Goal: Transaction & Acquisition: Subscribe to service/newsletter

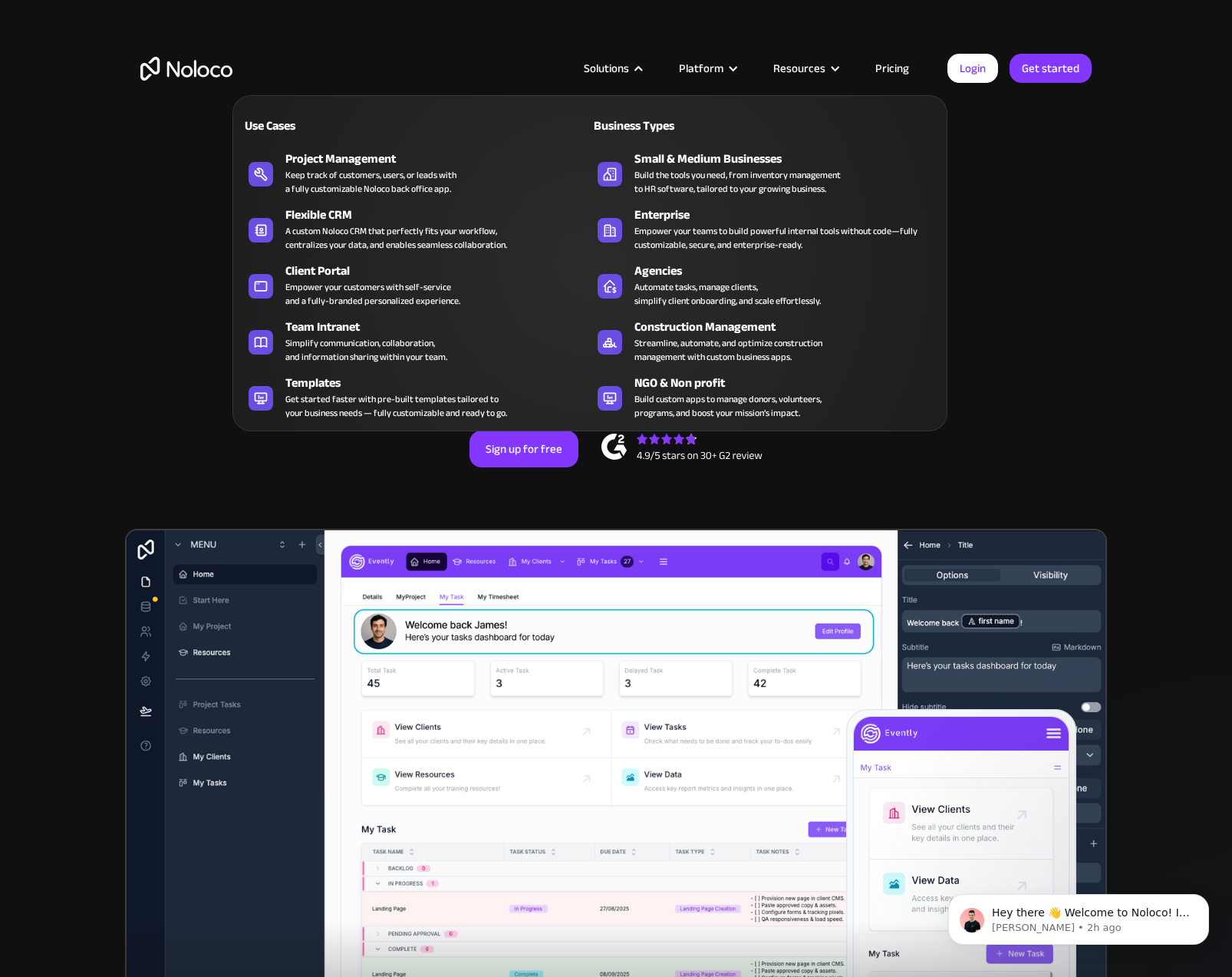
click at [895, 67] on link "Pricing" at bounding box center [892, 68] width 72 height 20
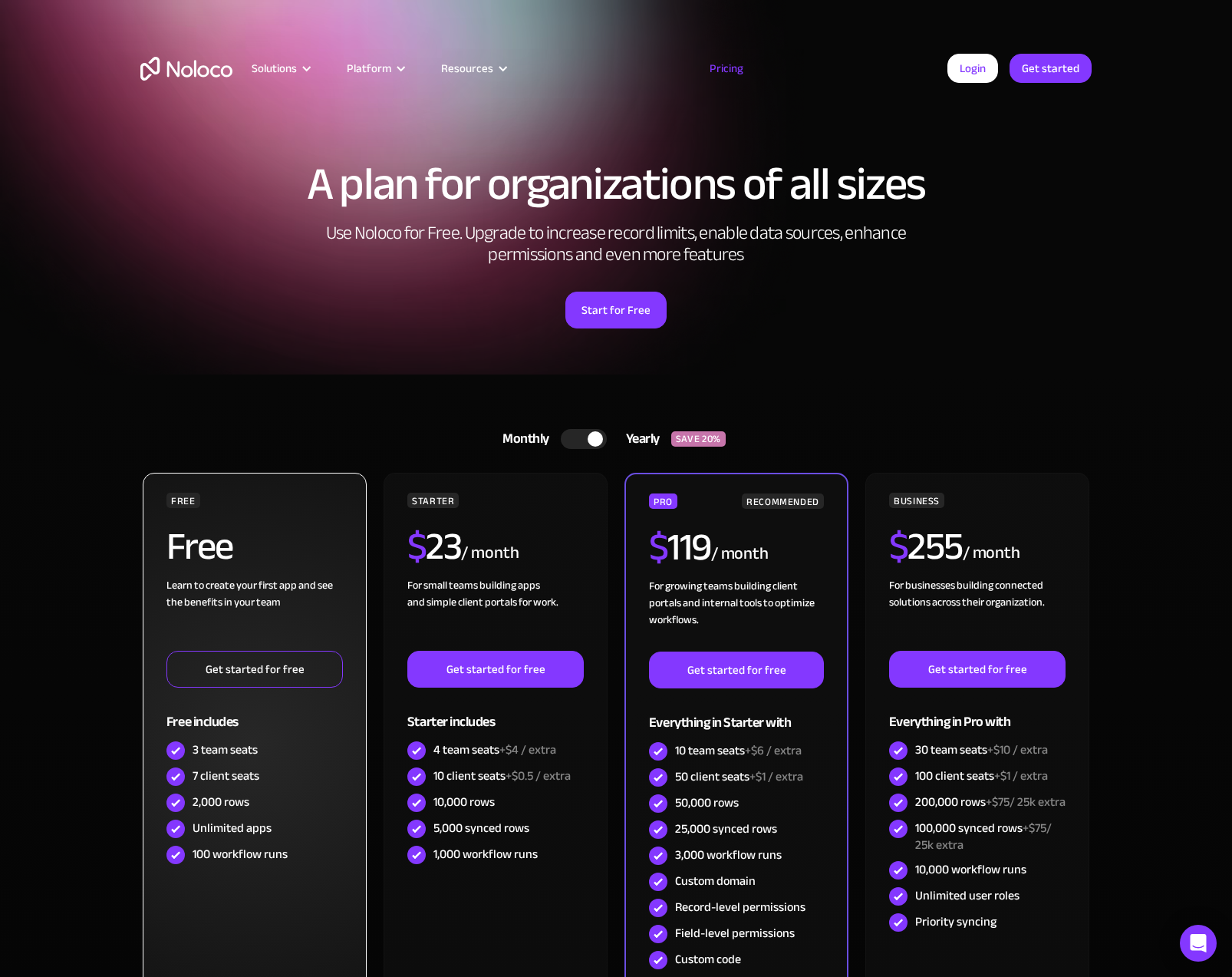
click at [258, 675] on link "Get started for free" at bounding box center [254, 669] width 177 height 37
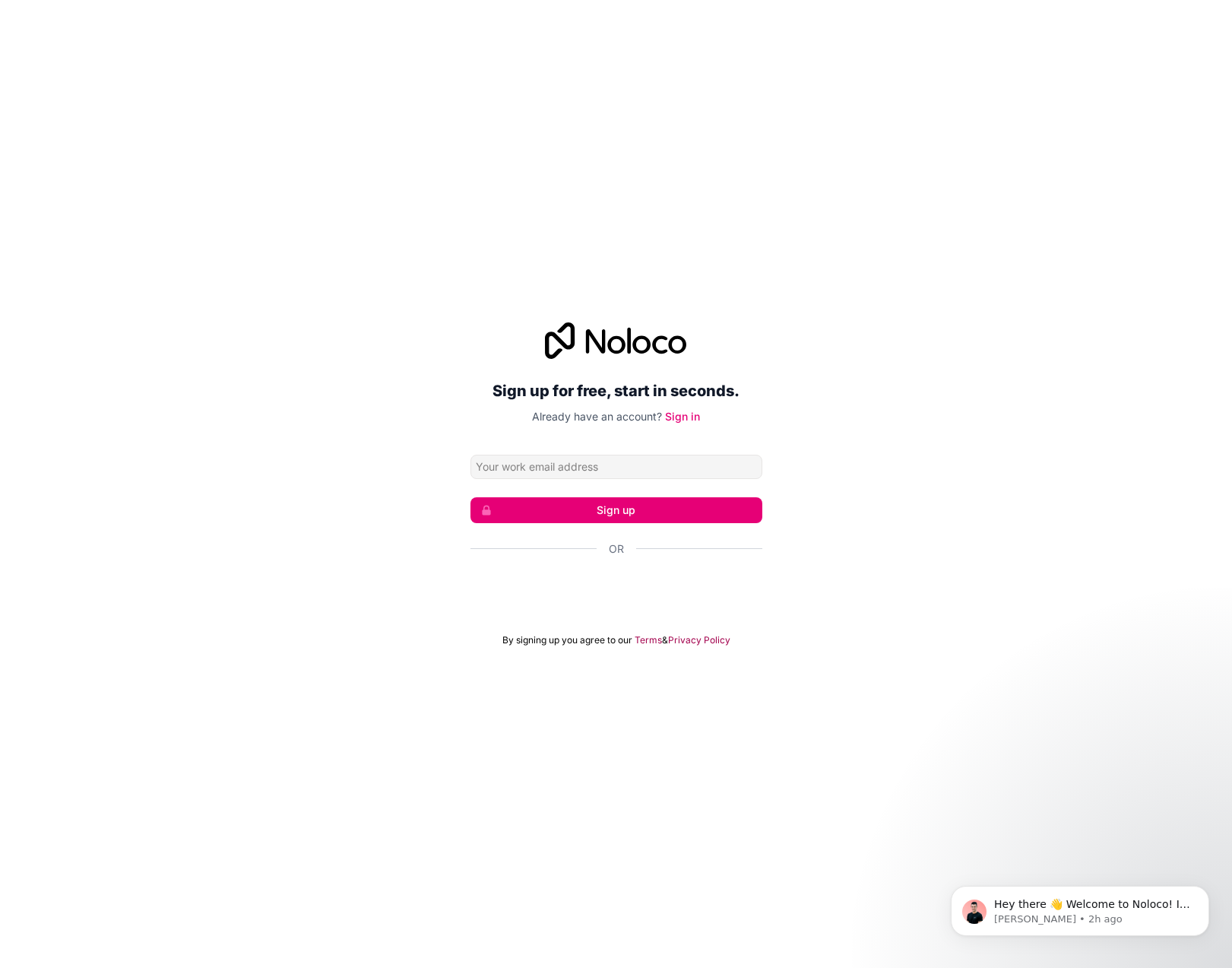
click at [569, 461] on input "Email address" at bounding box center [616, 467] width 292 height 25
type input "[PERSON_NAME][EMAIL_ADDRESS][DOMAIN_NAME]"
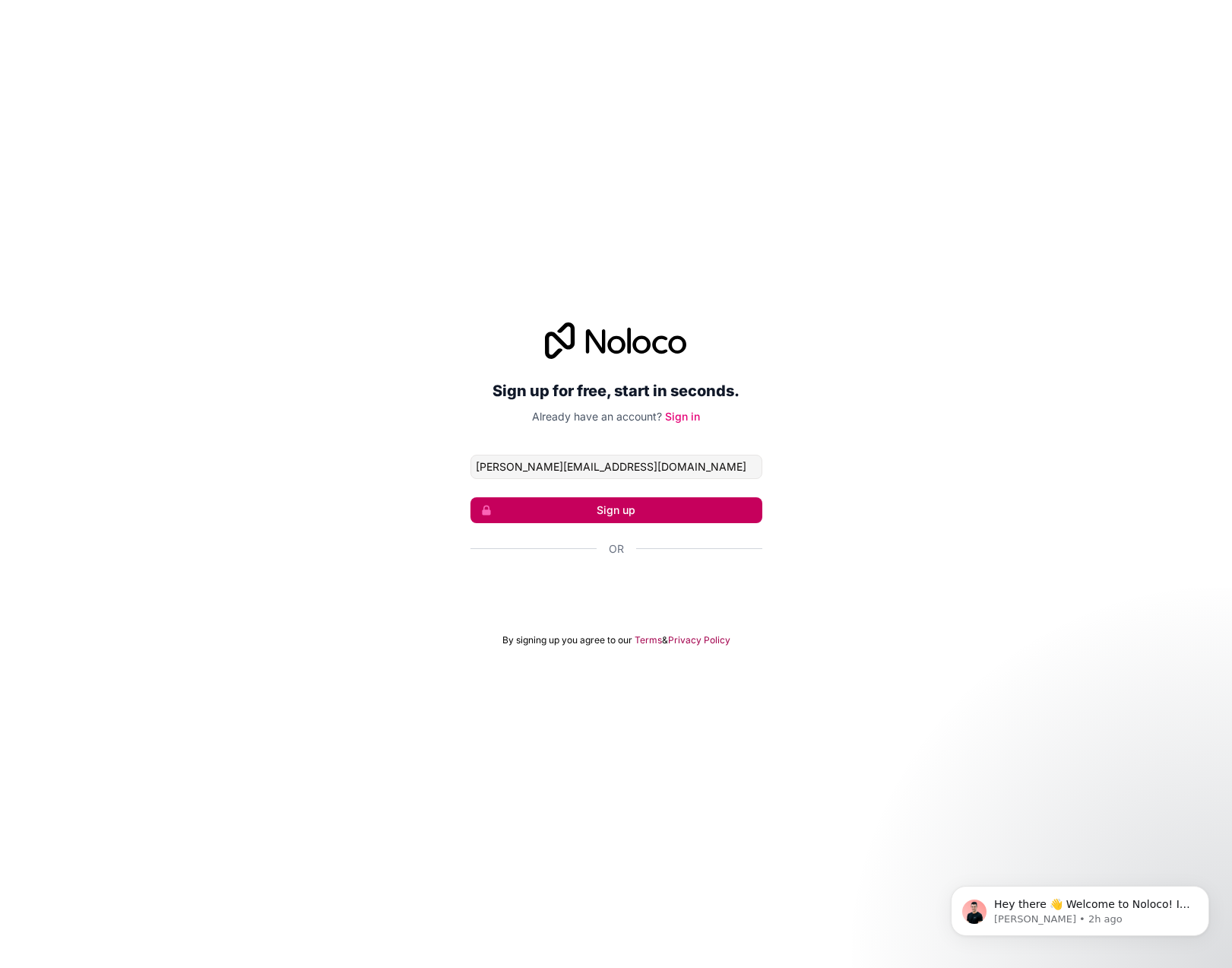
click at [560, 505] on button "Sign up" at bounding box center [616, 510] width 292 height 26
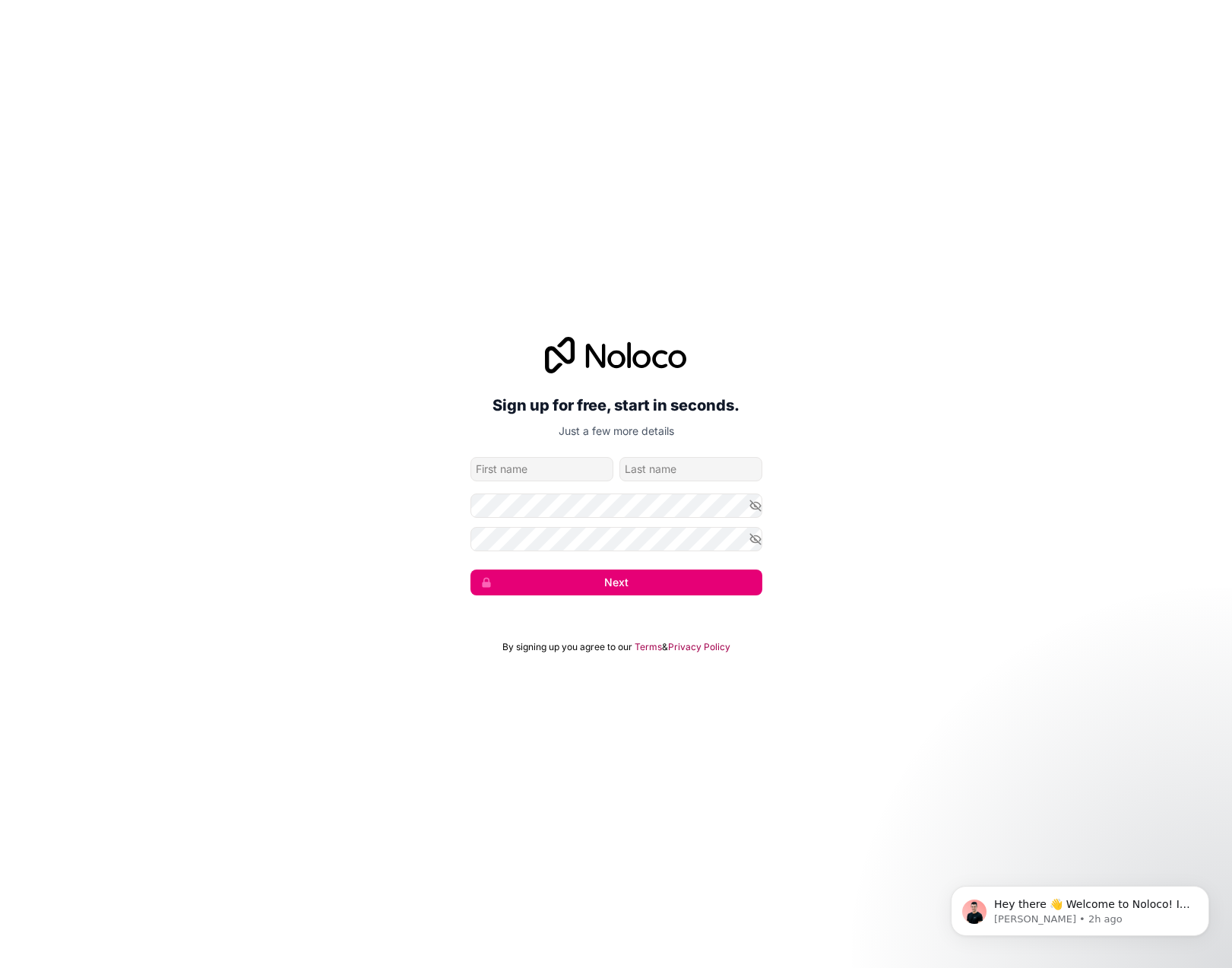
click at [496, 471] on input "given-name" at bounding box center [542, 468] width 143 height 25
type input "Jackson"
type input "Dunagan"
click at [532, 469] on input "Jackson" at bounding box center [542, 468] width 143 height 25
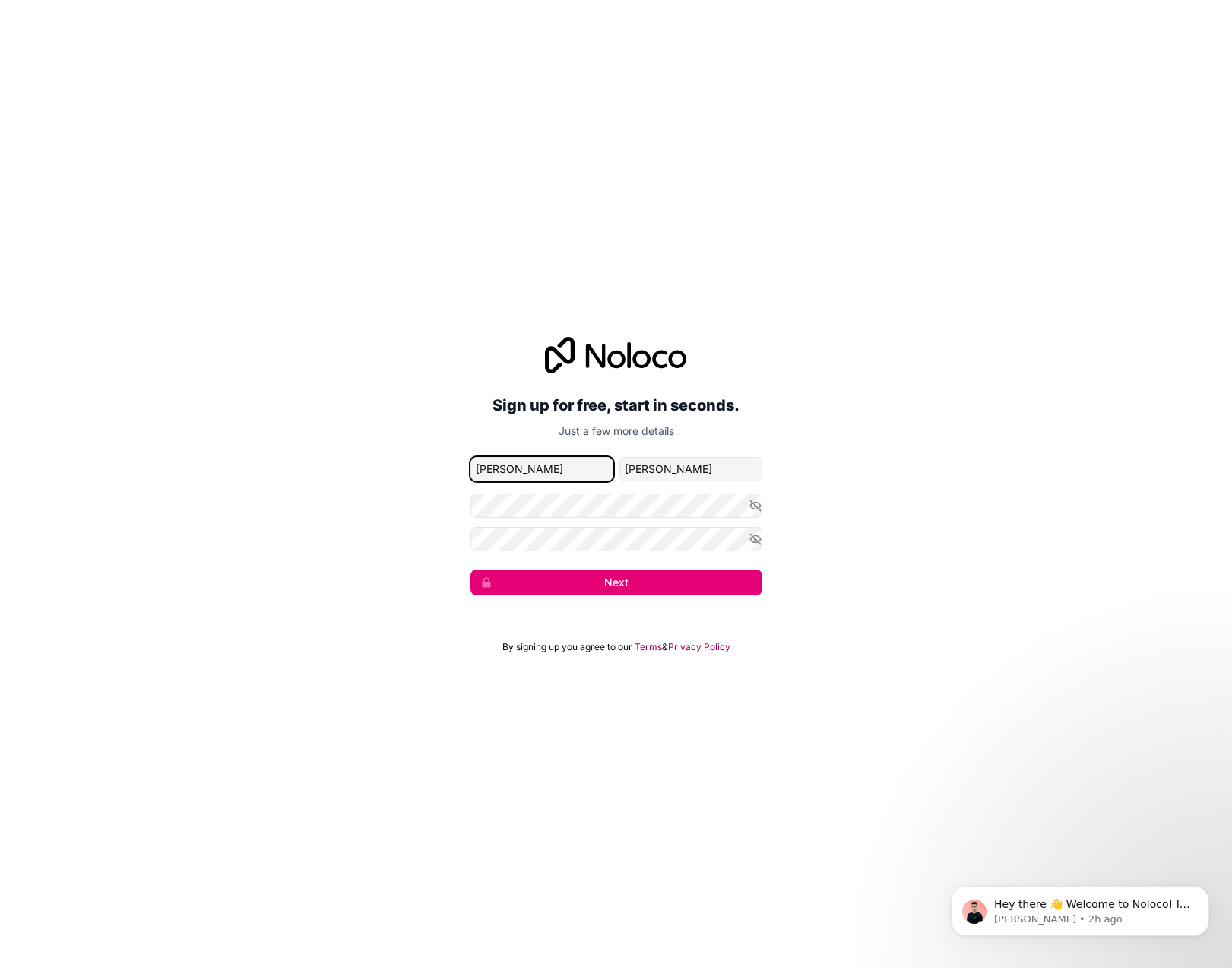
click at [532, 469] on input "Jackson" at bounding box center [542, 468] width 143 height 25
type input "Judd"
click at [424, 321] on div "Sign up for free, start in seconds. Just a few more details judd@brightvessel.c…" at bounding box center [616, 466] width 1232 height 301
